Goal: Find specific page/section: Find specific page/section

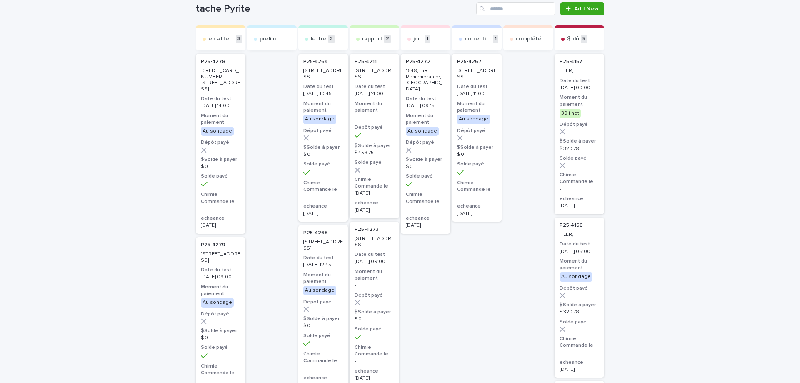
scroll to position [42, 0]
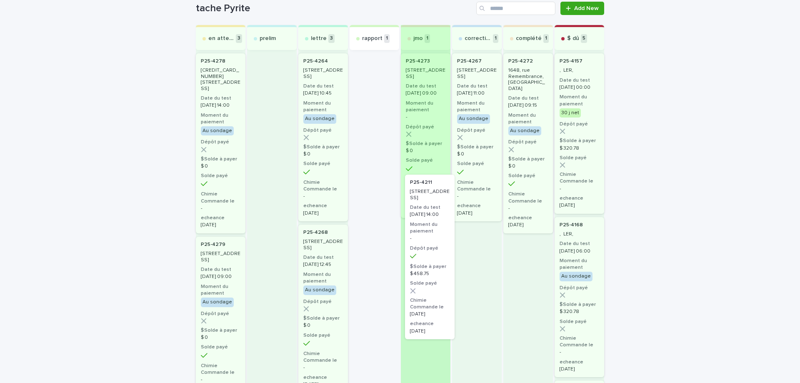
drag, startPoint x: 364, startPoint y: 80, endPoint x: 423, endPoint y: 204, distance: 137.4
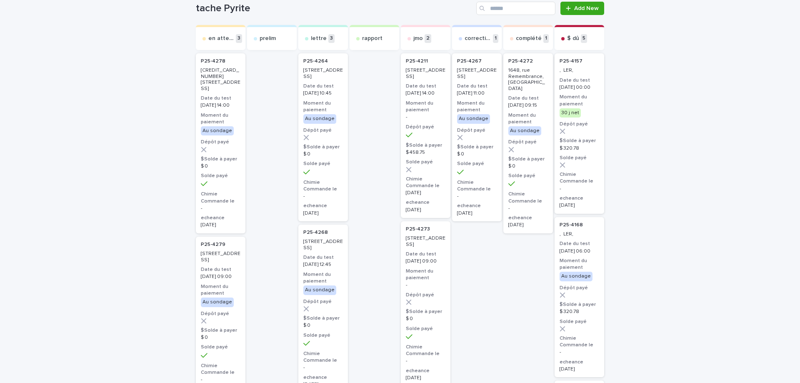
click at [422, 110] on div "P25-4211 3 - 2200, boulevard du Tricentenaire, Montréal Date du test 2025-08-15…" at bounding box center [426, 135] width 50 height 165
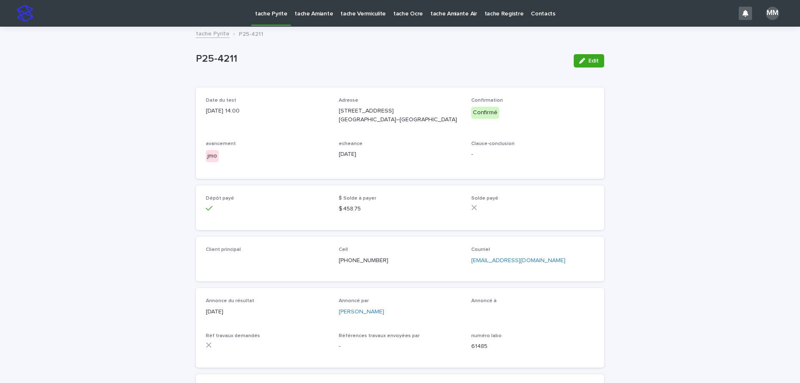
click at [580, 67] on button "Edit" at bounding box center [589, 60] width 30 height 13
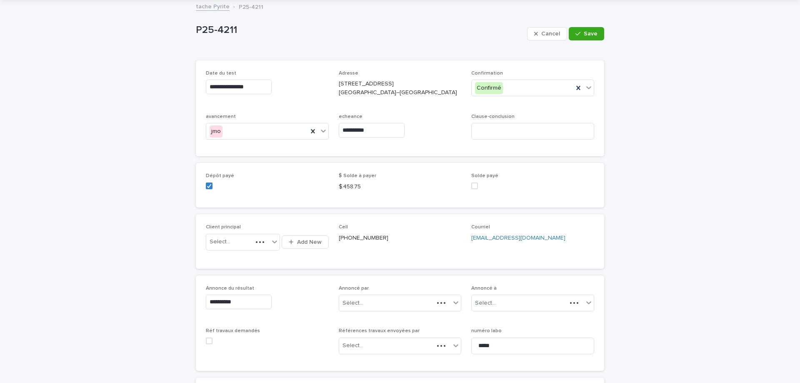
scroll to position [258, 0]
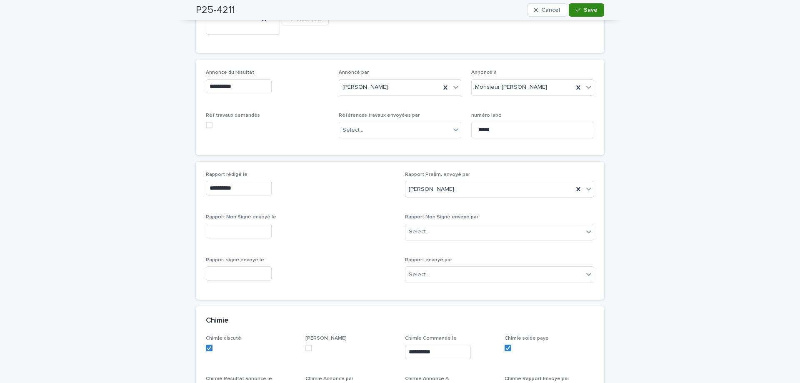
click at [593, 8] on span "Save" at bounding box center [591, 10] width 14 height 6
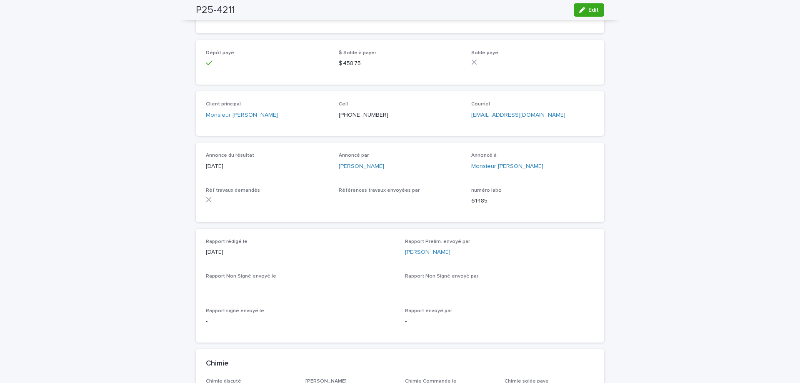
scroll to position [0, 0]
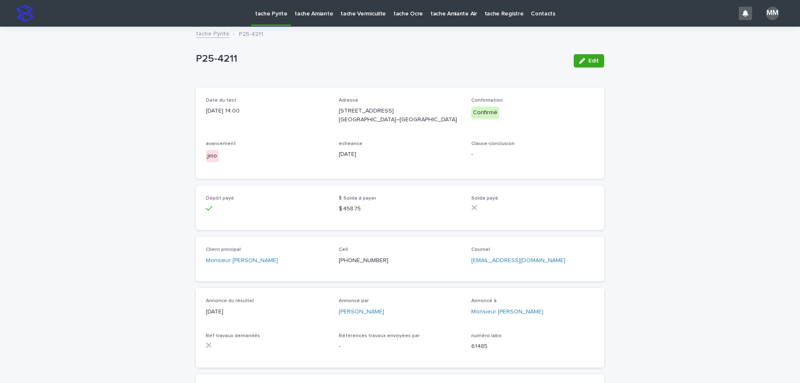
click at [214, 35] on link "tache Pyrite" at bounding box center [213, 33] width 34 height 10
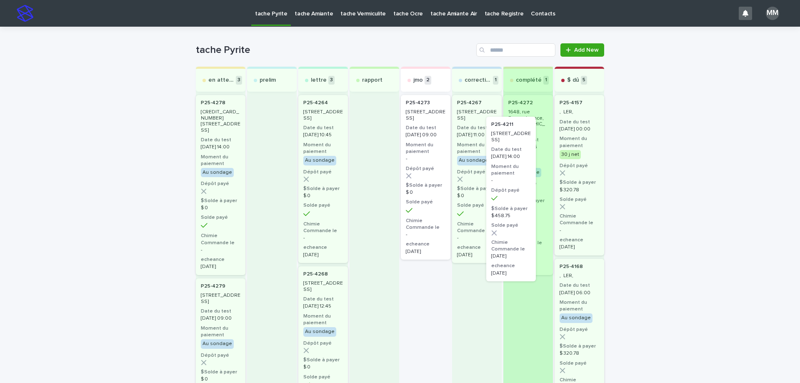
drag, startPoint x: 423, startPoint y: 124, endPoint x: 511, endPoint y: 148, distance: 91.6
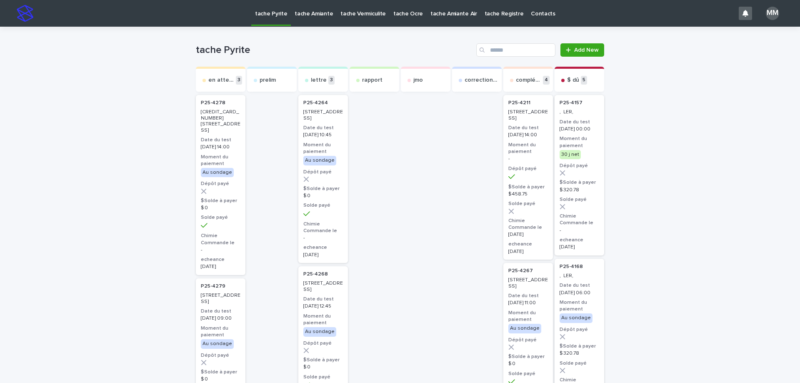
click at [323, 13] on p "tache Amiante" at bounding box center [314, 9] width 38 height 18
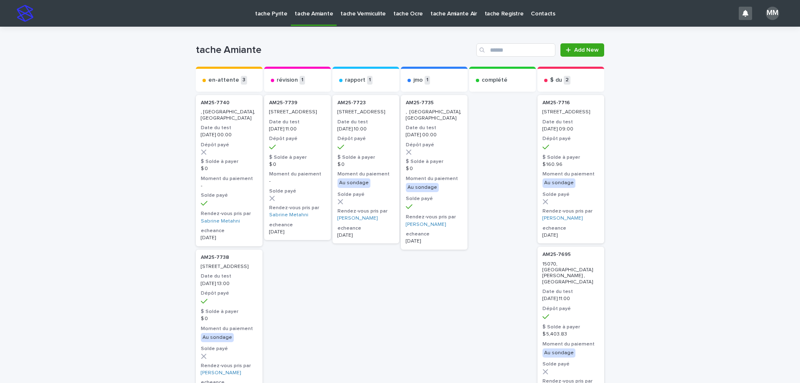
click at [344, 16] on p "tache Vermiculite" at bounding box center [362, 9] width 45 height 18
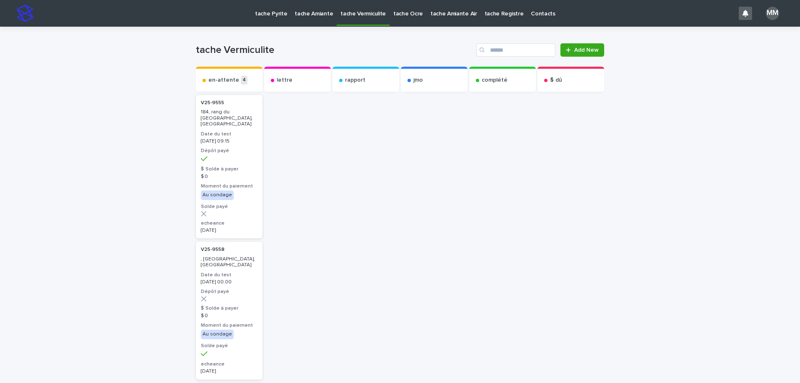
click at [325, 17] on p "tache Amiante" at bounding box center [314, 9] width 38 height 18
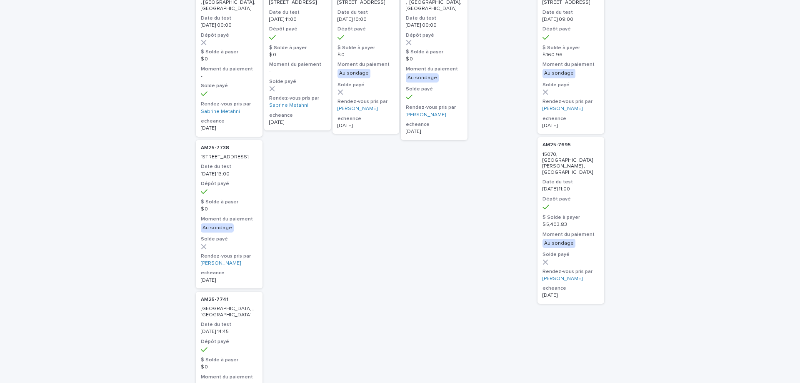
scroll to position [125, 0]
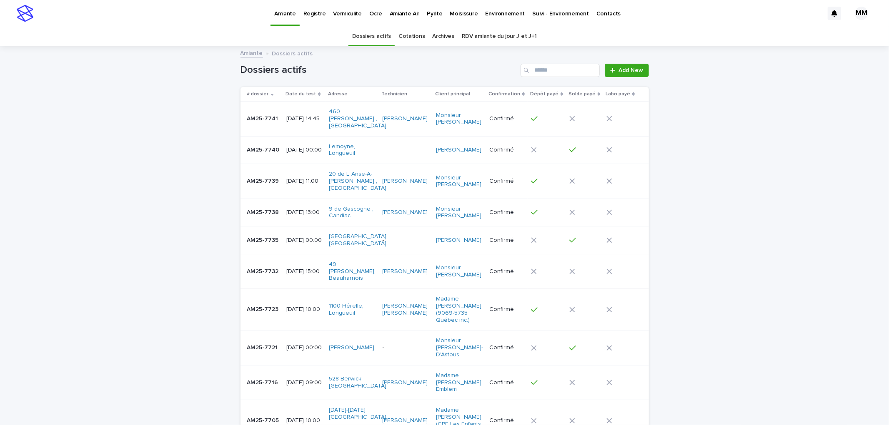
click at [427, 13] on p "Pyrite" at bounding box center [434, 9] width 15 height 18
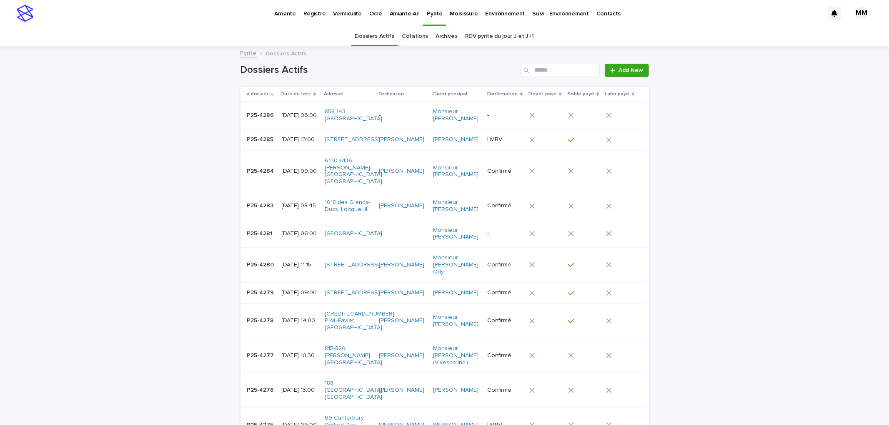
click at [513, 38] on link "RDV pyrite du jour J et J+1" at bounding box center [499, 37] width 69 height 20
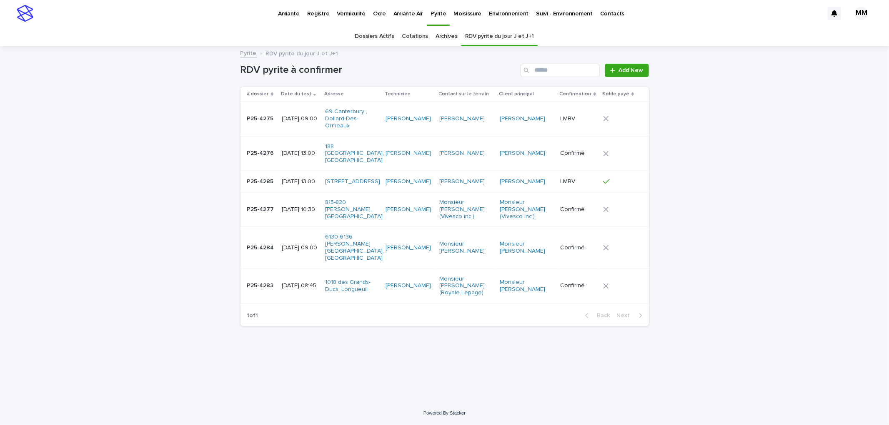
click at [306, 217] on div "[DATE] 10:30" at bounding box center [300, 210] width 37 height 14
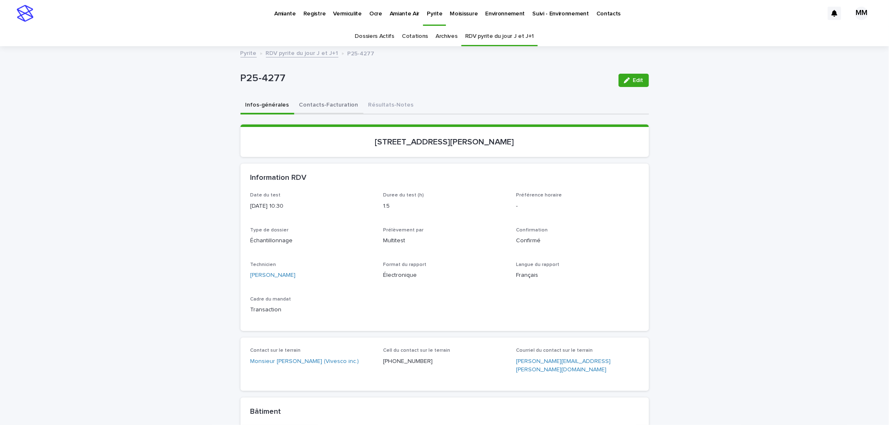
click at [315, 102] on button "Contacts-Facturation" at bounding box center [328, 106] width 69 height 18
